Goal: Find specific page/section: Find specific page/section

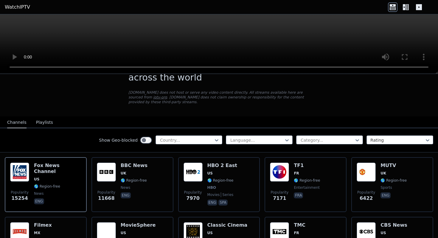
scroll to position [31, 0]
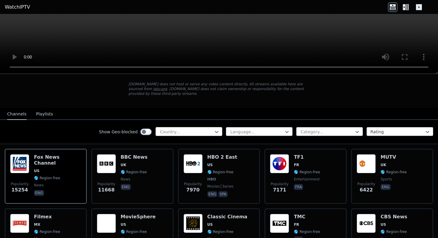
click at [184, 127] on div "Show Geo-blocked Country... Language... Category... Rating" at bounding box center [219, 132] width 438 height 24
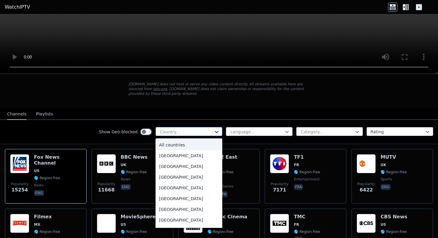
click at [219, 132] on icon at bounding box center [216, 132] width 6 height 6
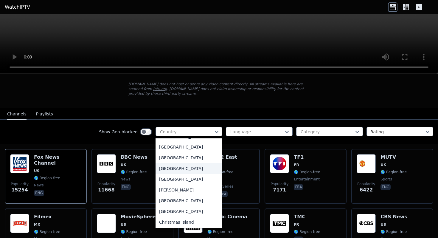
scroll to position [334, 0]
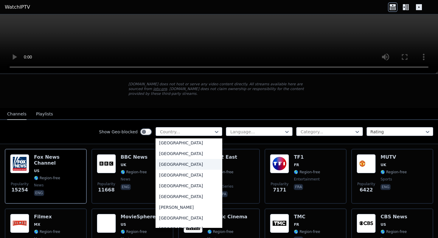
click at [177, 163] on div "[GEOGRAPHIC_DATA]" at bounding box center [188, 164] width 67 height 11
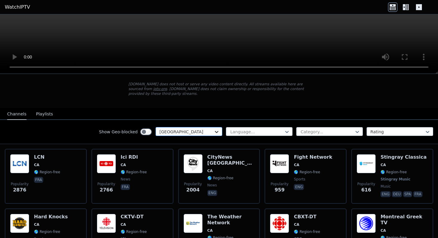
click at [216, 130] on icon at bounding box center [216, 132] width 6 height 6
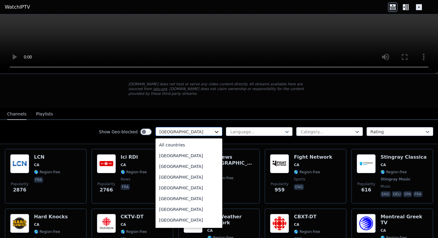
scroll to position [280, 0]
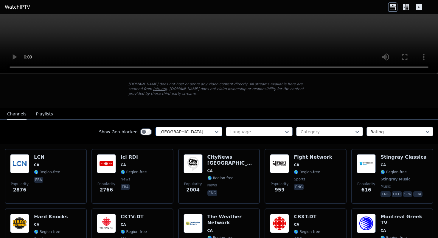
click at [185, 133] on div at bounding box center [186, 132] width 54 height 6
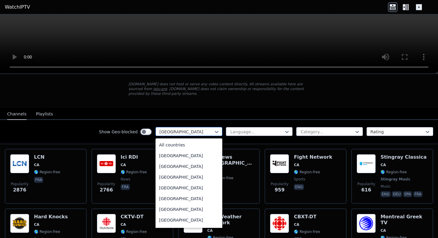
click at [185, 134] on div at bounding box center [186, 132] width 54 height 6
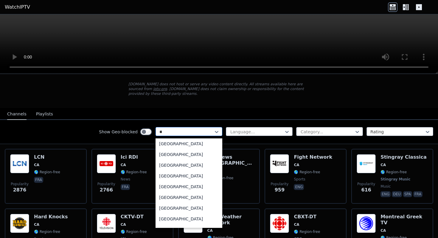
scroll to position [44, 0]
type input "***"
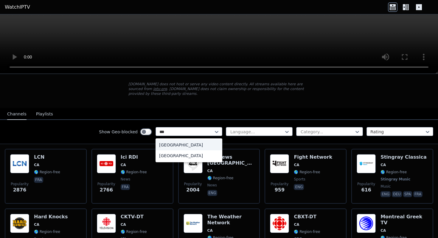
click at [171, 145] on div "[GEOGRAPHIC_DATA]" at bounding box center [188, 144] width 67 height 11
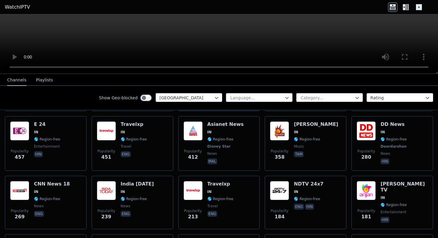
scroll to position [123, 0]
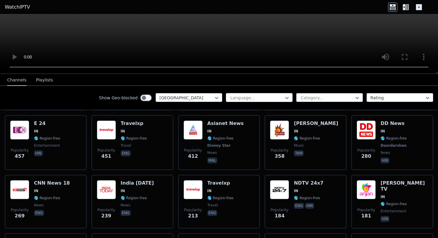
click at [273, 97] on div at bounding box center [257, 98] width 54 height 6
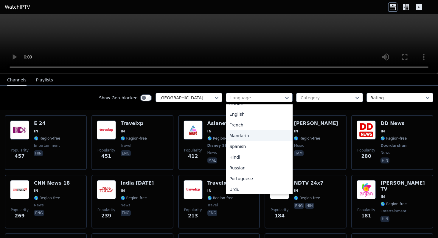
scroll to position [19, 0]
click at [241, 156] on div "Hindi" at bounding box center [259, 156] width 67 height 11
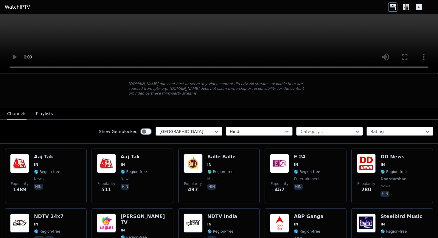
scroll to position [33, 0]
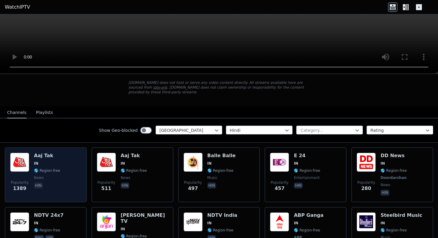
click at [57, 159] on div "Aaj Tak IN 🌎 Region-free news hin" at bounding box center [47, 174] width 26 height 44
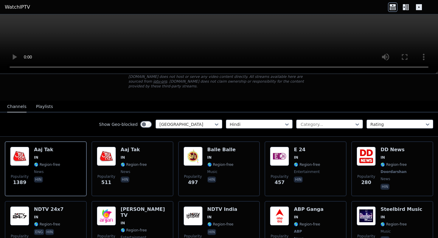
scroll to position [38, 0]
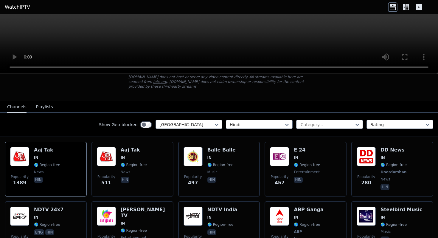
click at [311, 129] on div "Hindi Category... Rating" at bounding box center [329, 125] width 207 height 10
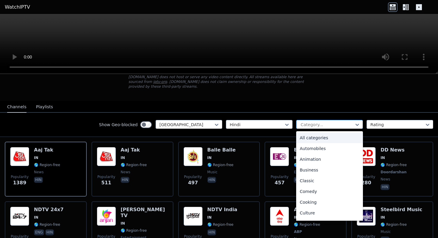
click at [318, 121] on div "Category..." at bounding box center [329, 124] width 67 height 9
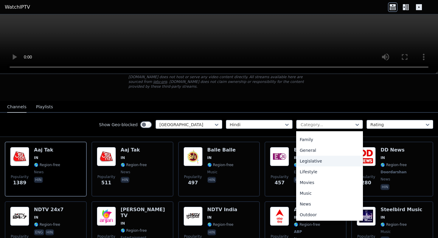
scroll to position [117, 0]
click at [311, 182] on div "Movies" at bounding box center [329, 181] width 67 height 11
